Goal: Check status: Check status

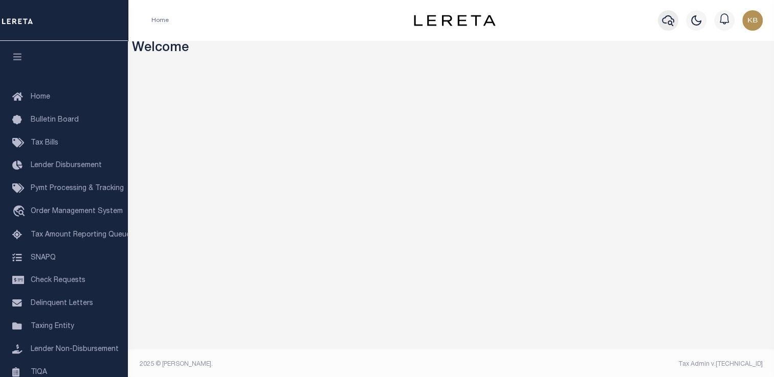
click at [669, 21] on icon "button" at bounding box center [668, 20] width 12 height 11
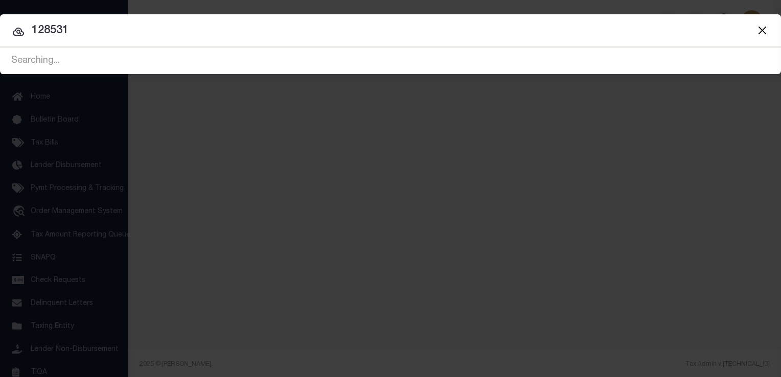
type input "128531"
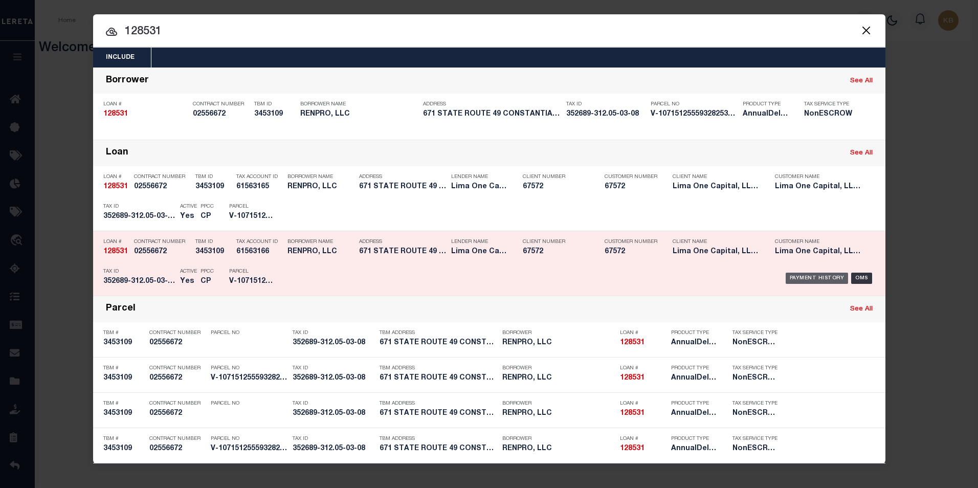
click at [773, 280] on div "Payment History" at bounding box center [816, 278] width 63 height 11
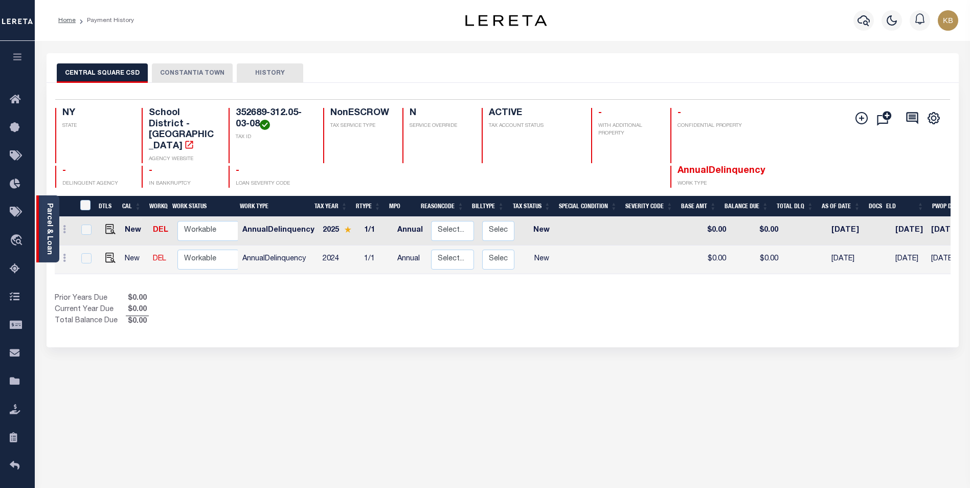
click at [50, 226] on link "Parcel & Loan" at bounding box center [49, 229] width 7 height 52
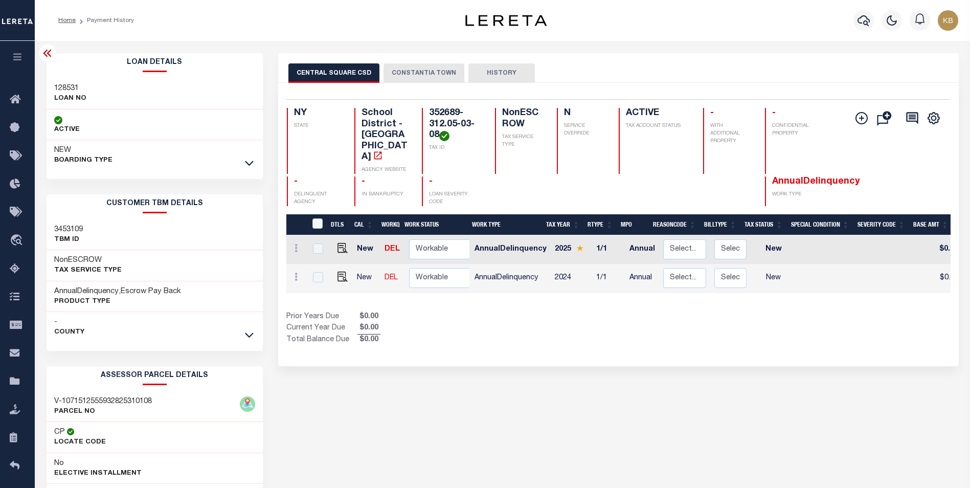
click at [728, 443] on div "CENTRAL SQUARE CSD CONSTANTIA TOWN HISTORY Selected 2" at bounding box center [618, 341] width 696 height 577
click at [409, 73] on button "CONSTANTIA TOWN" at bounding box center [423, 72] width 81 height 19
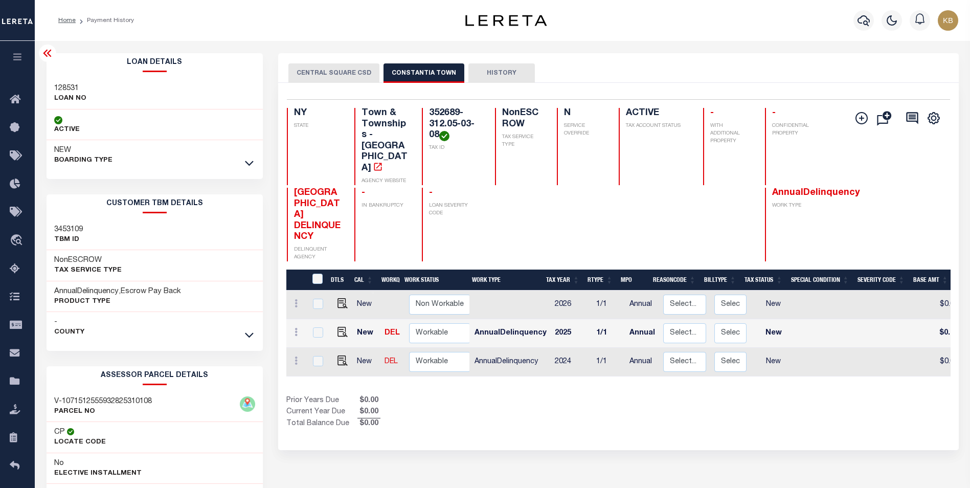
click at [480, 79] on button "HISTORY" at bounding box center [501, 72] width 66 height 19
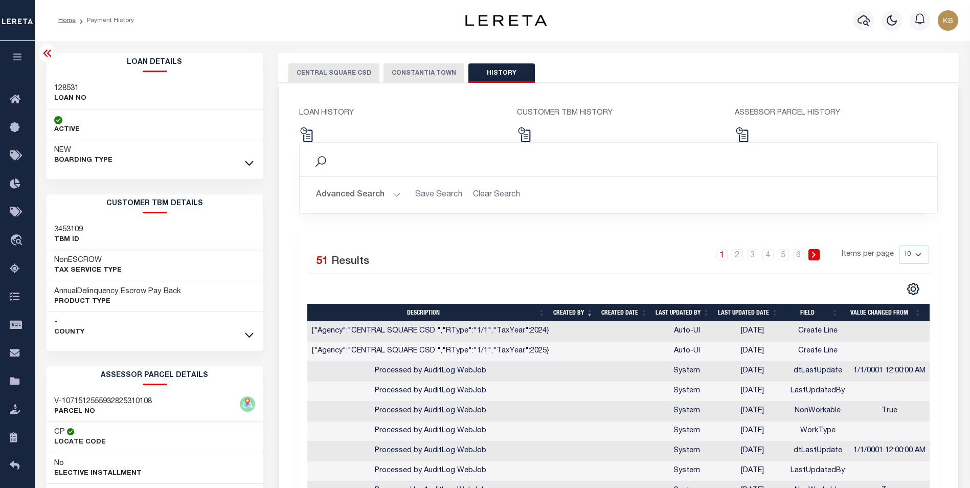
click at [362, 73] on button "CENTRAL SQUARE CSD" at bounding box center [333, 72] width 91 height 19
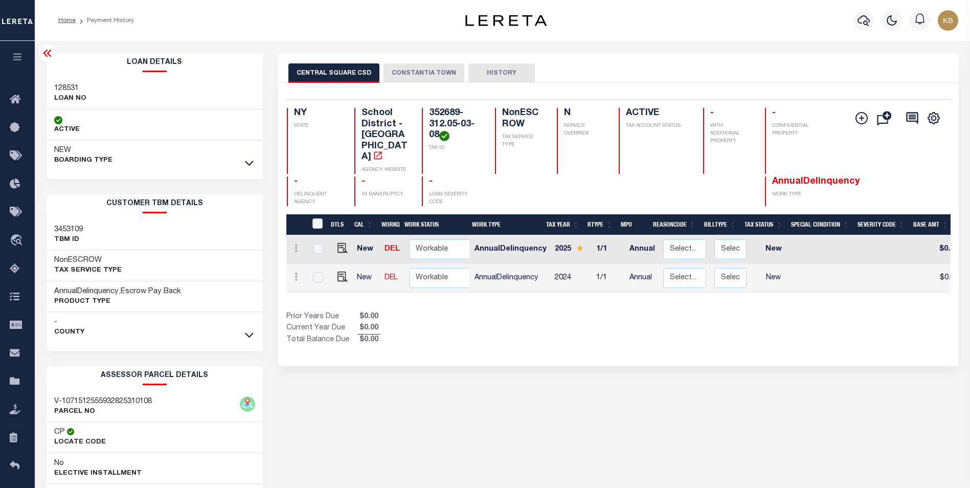
click at [44, 54] on icon at bounding box center [47, 53] width 8 height 7
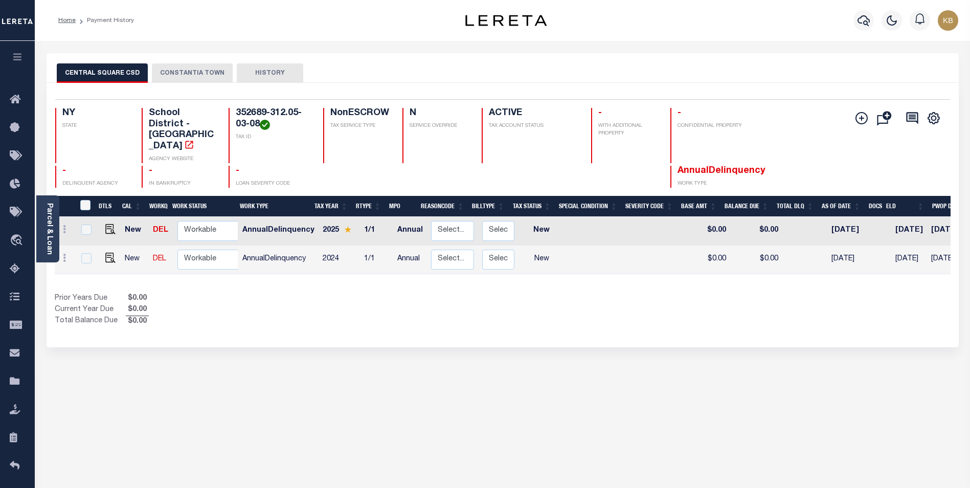
drag, startPoint x: 692, startPoint y: 261, endPoint x: 804, endPoint y: 261, distance: 112.5
click at [804, 261] on div "DTLS CAL WorkQ Work Status Work Type Tax Year RType MPO ReasonCode BillType Tax…" at bounding box center [503, 261] width 896 height 131
click at [105, 224] on img "" at bounding box center [110, 229] width 10 height 10
checkbox input "true"
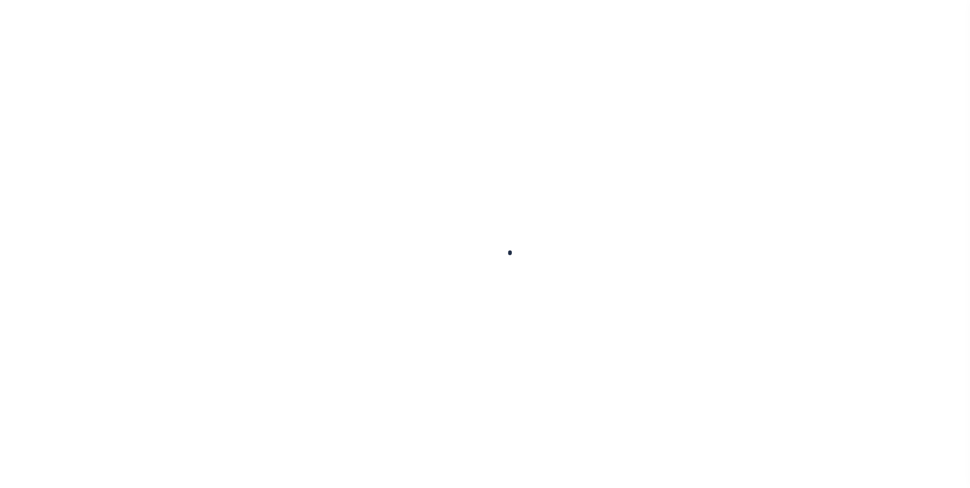
checkbox input "false"
type input "[DATE]"
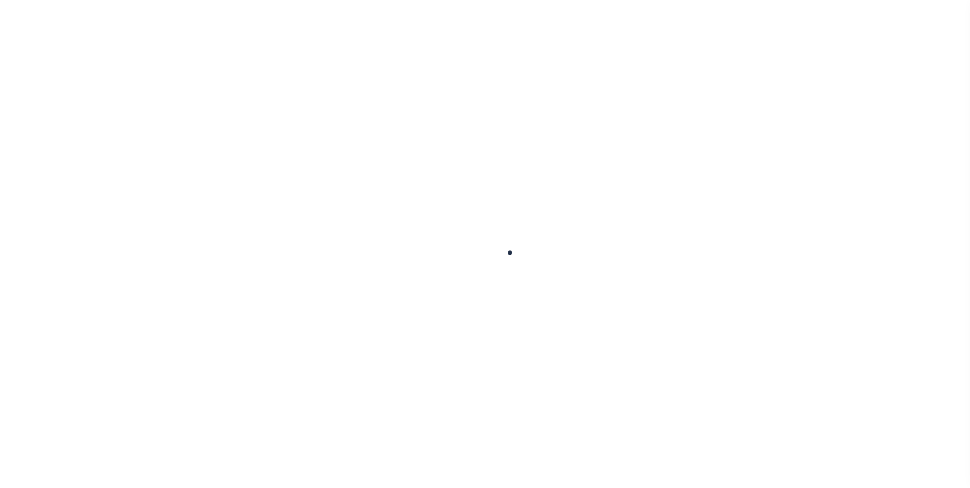
select select "NW2"
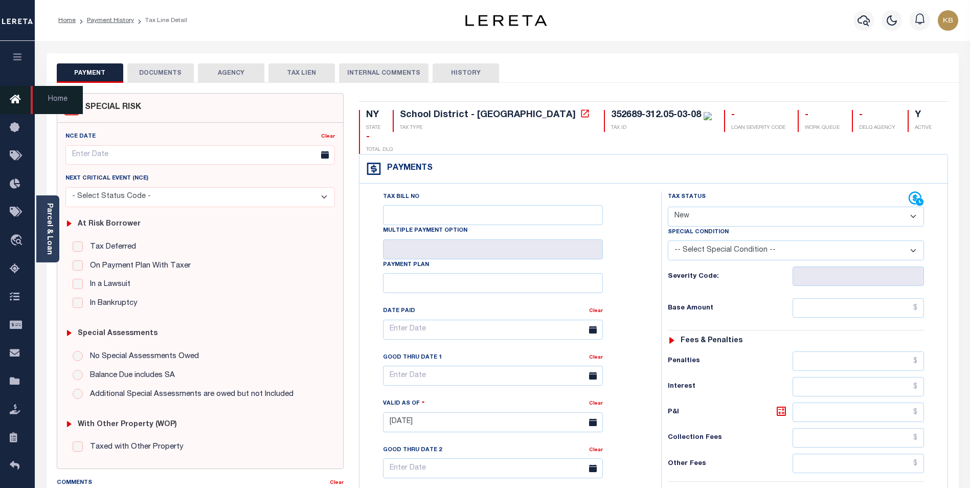
click at [52, 99] on span "Home" at bounding box center [57, 100] width 52 height 28
